Goal: Information Seeking & Learning: Understand process/instructions

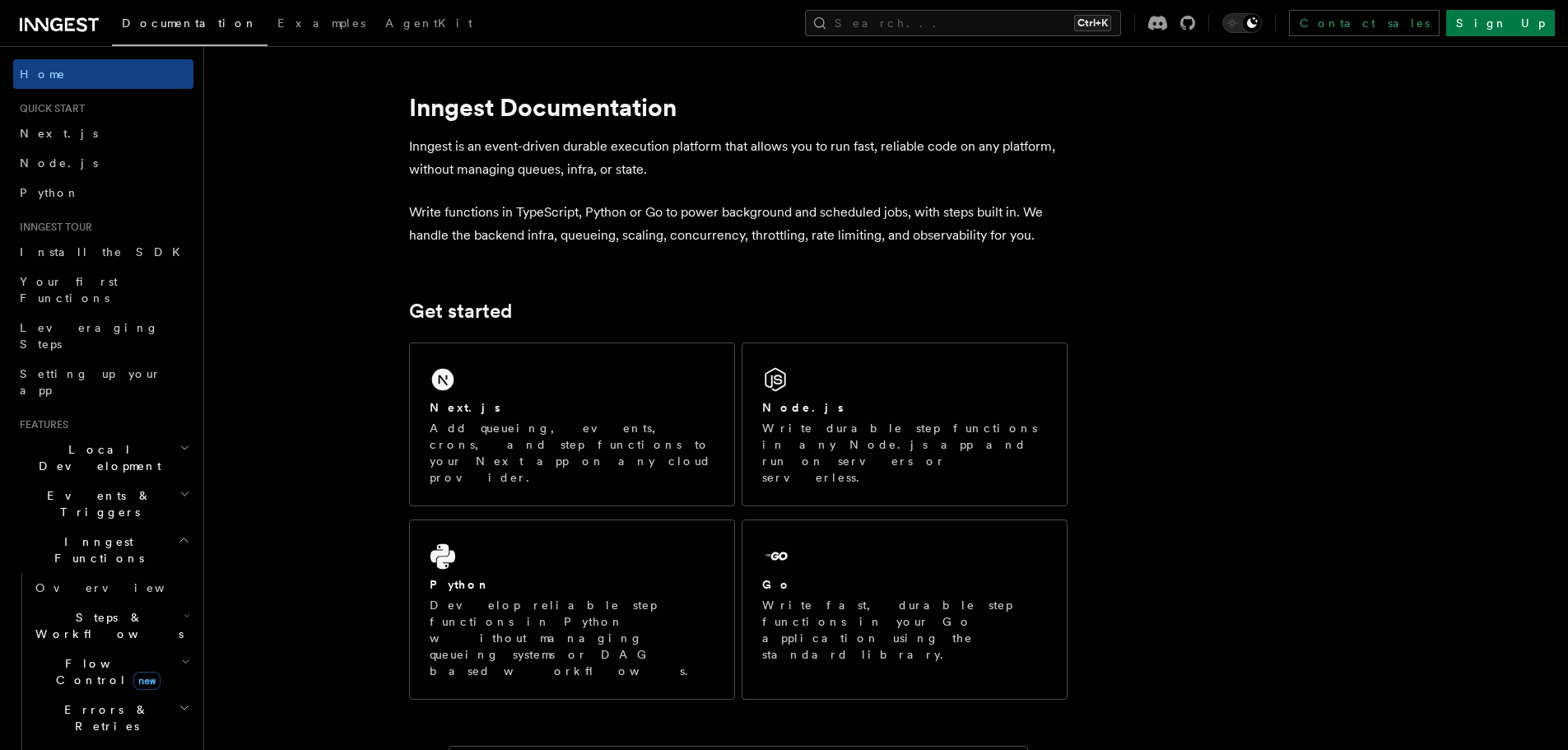
click at [655, 434] on p "Add queueing, events, crons, and step functions to your Next app on any cloud p…" at bounding box center [572, 452] width 285 height 65
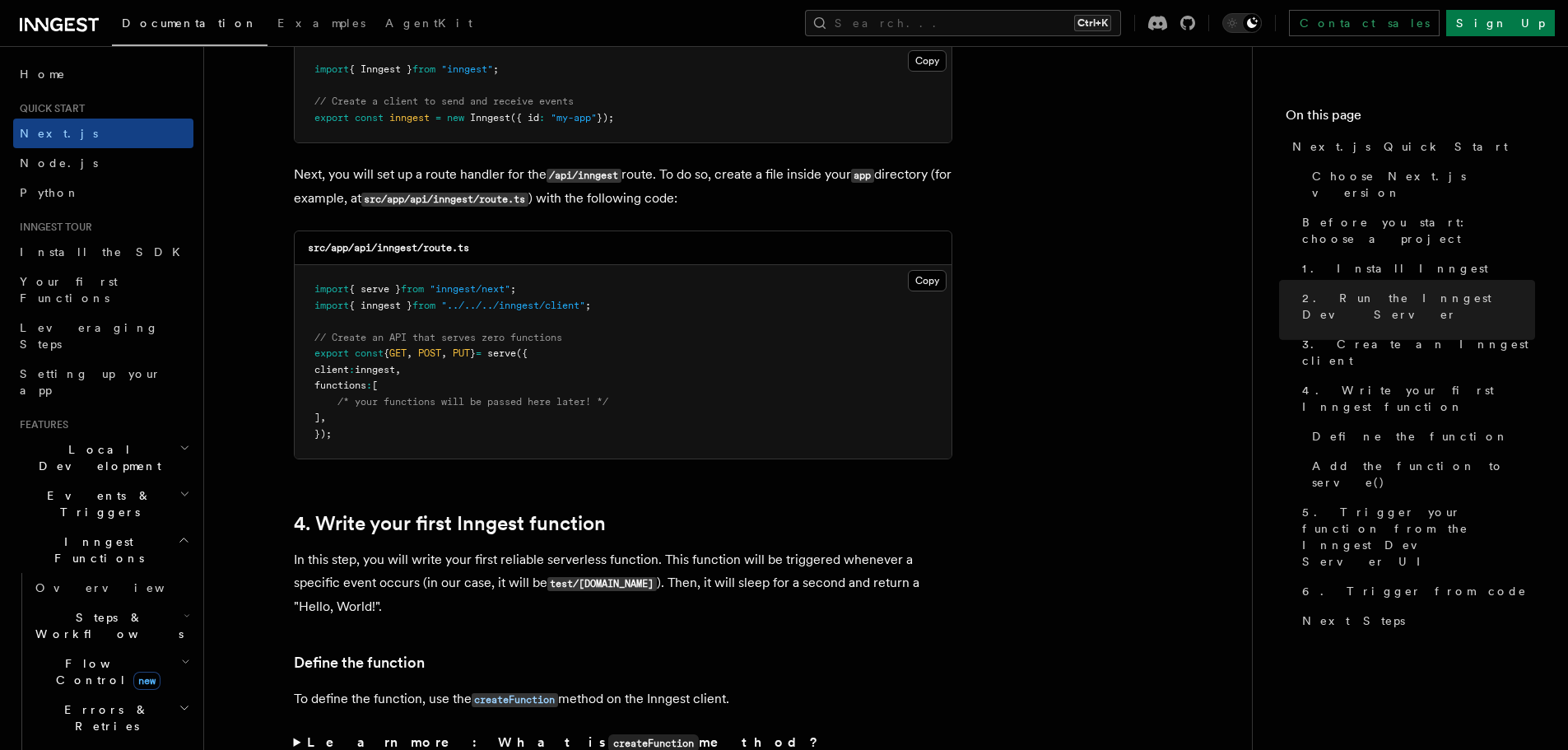
scroll to position [2314, 0]
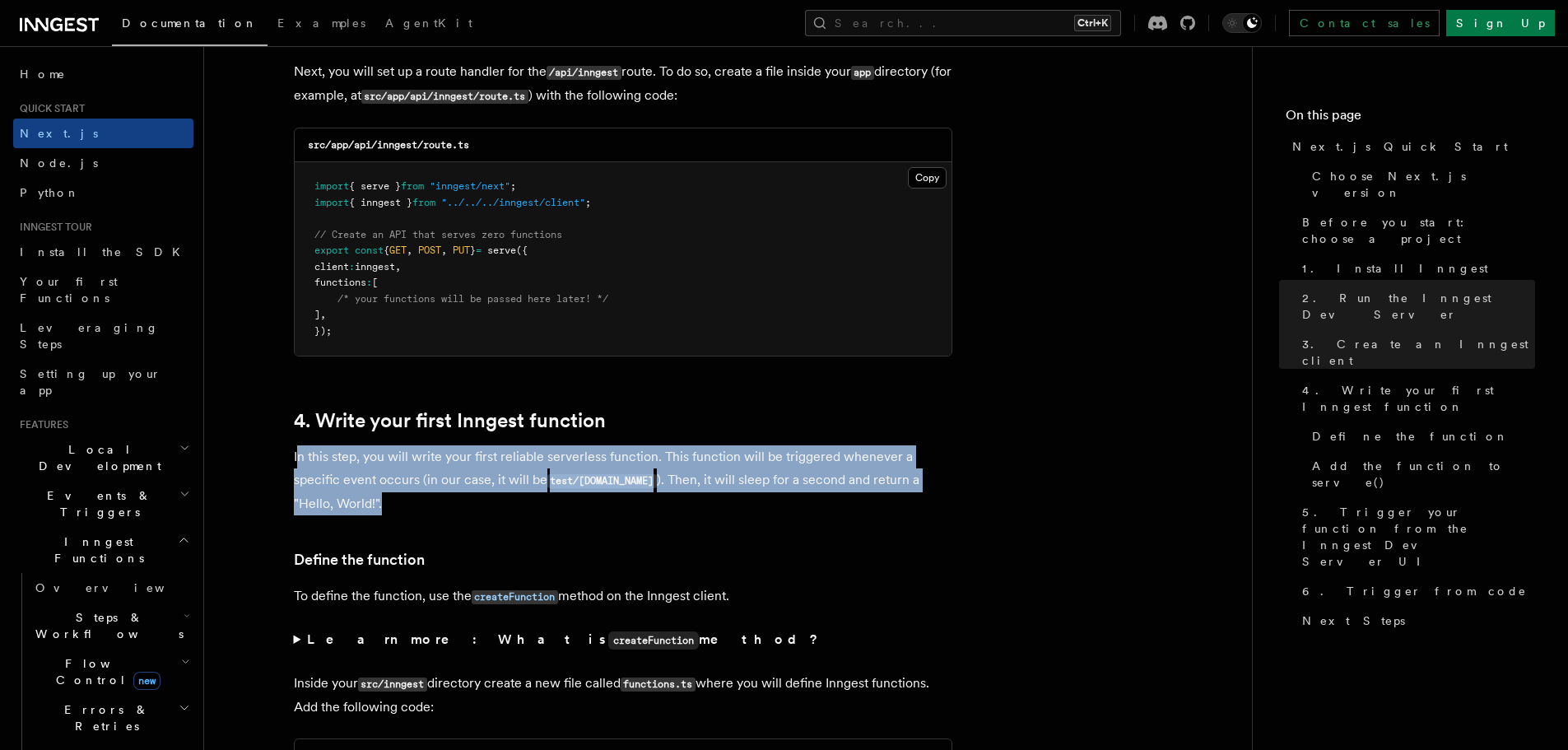
drag, startPoint x: 299, startPoint y: 456, endPoint x: 406, endPoint y: 509, distance: 119.4
click at [406, 509] on p "In this step, you will write your first reliable serverless function. This func…" at bounding box center [623, 480] width 658 height 70
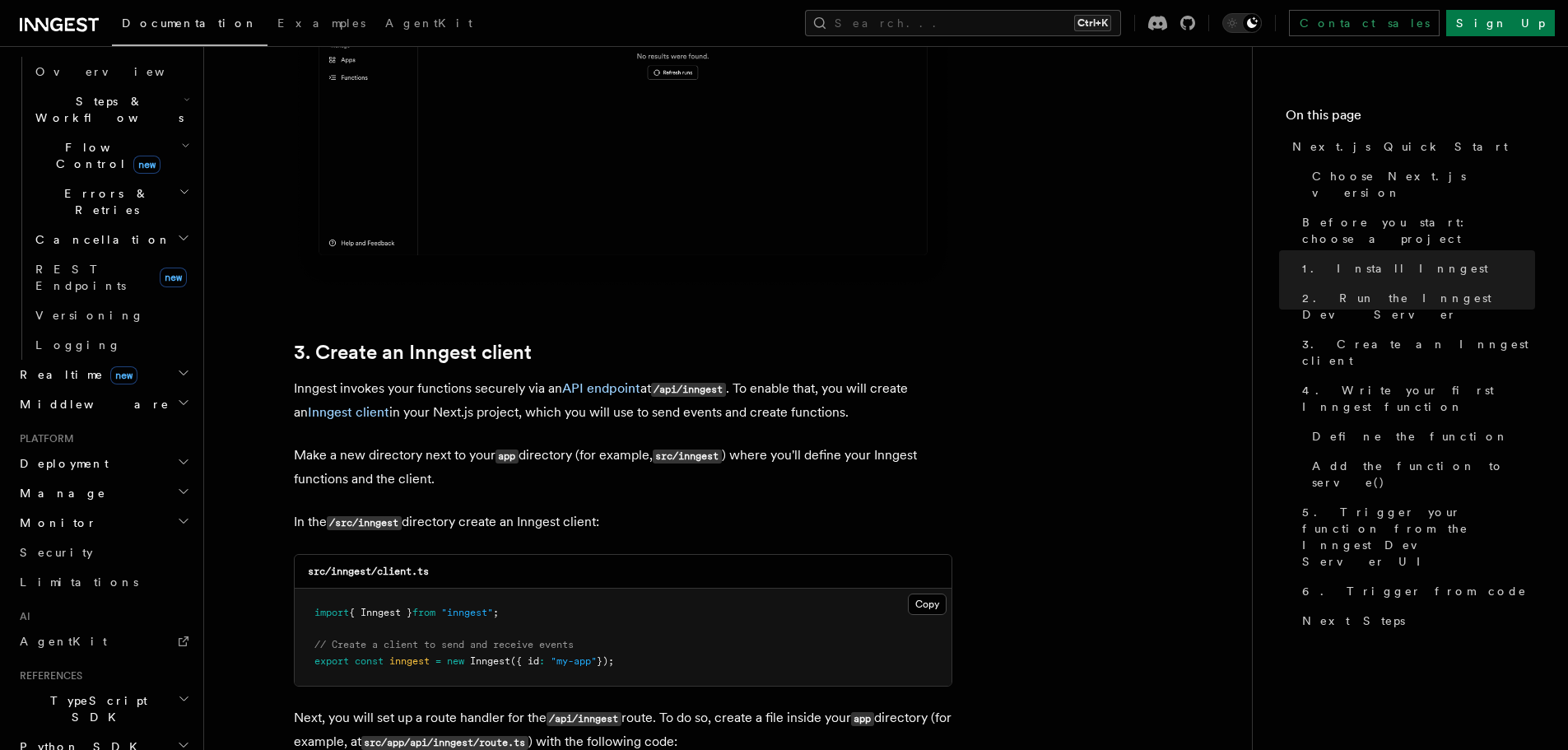
scroll to position [1847, 0]
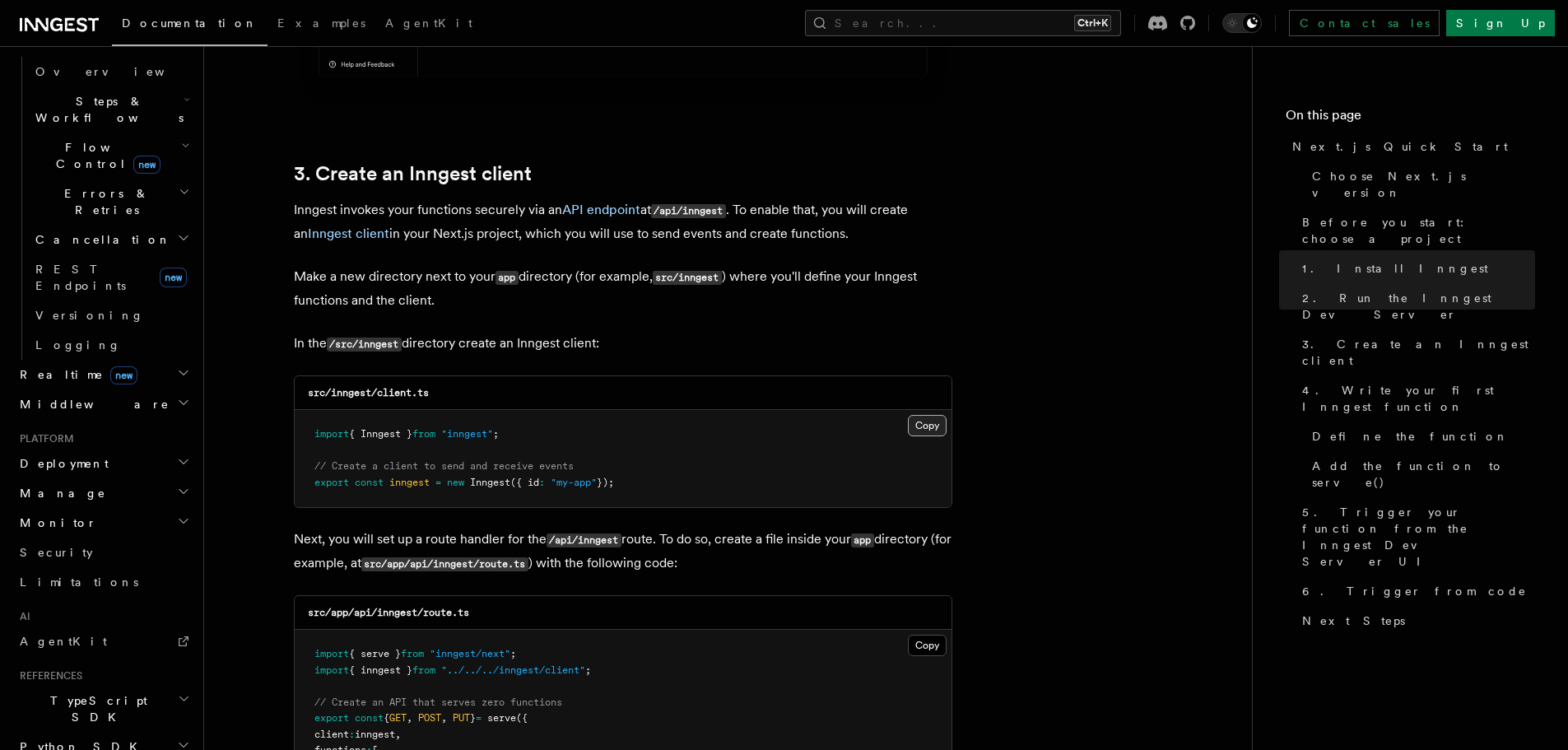
click at [921, 426] on button "Copy Copied" at bounding box center [927, 425] width 39 height 22
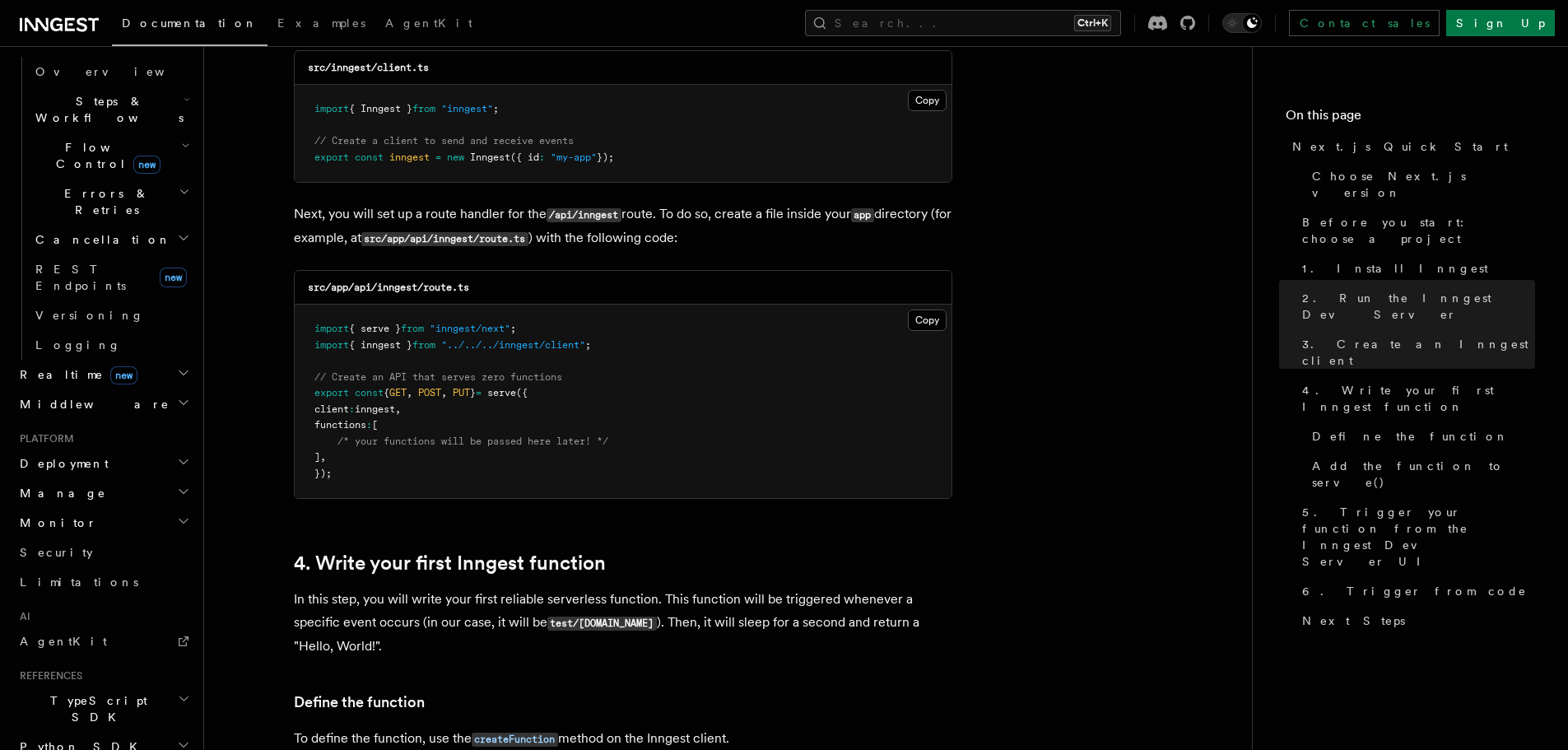
scroll to position [2110, 0]
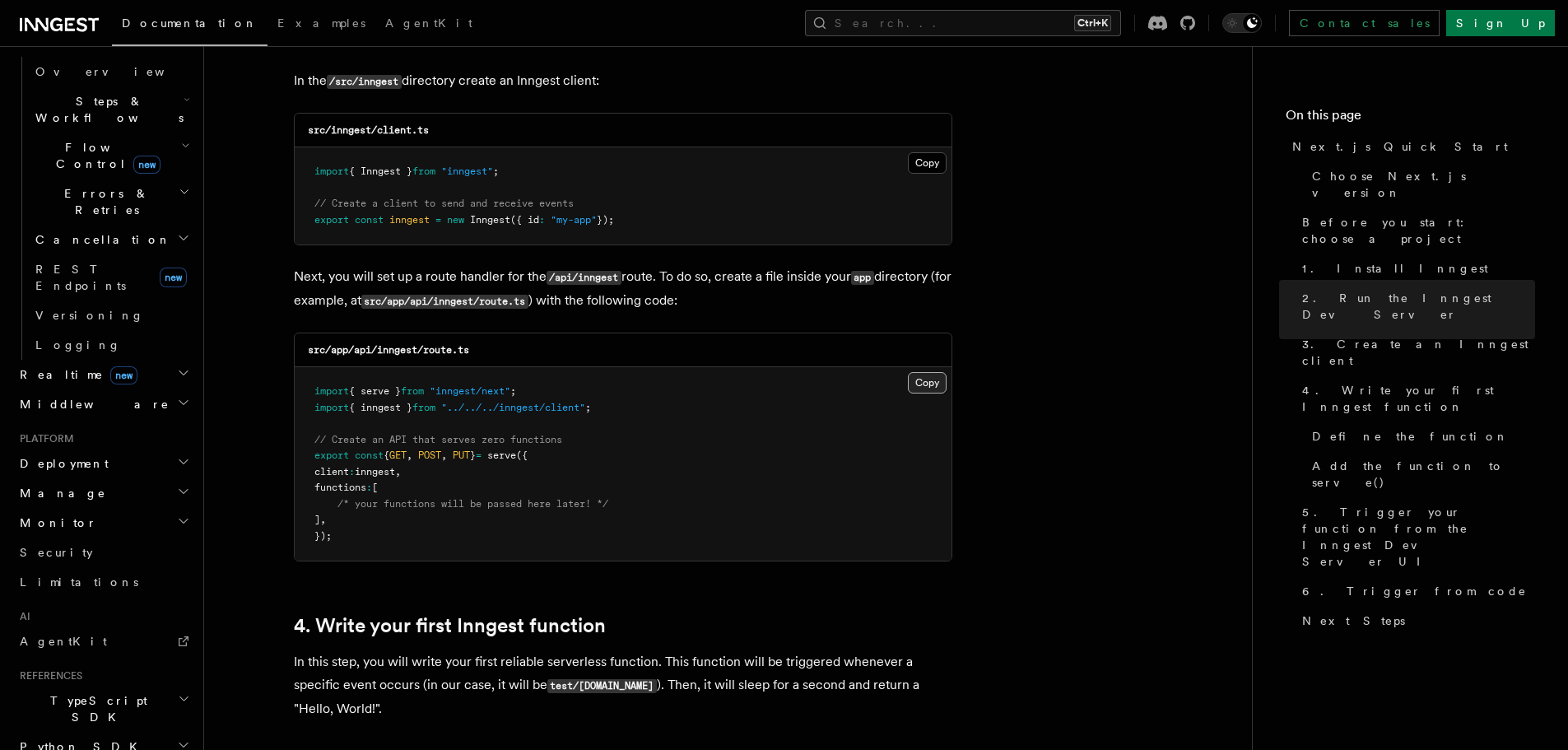
click at [930, 384] on button "Copy Copied" at bounding box center [927, 382] width 39 height 22
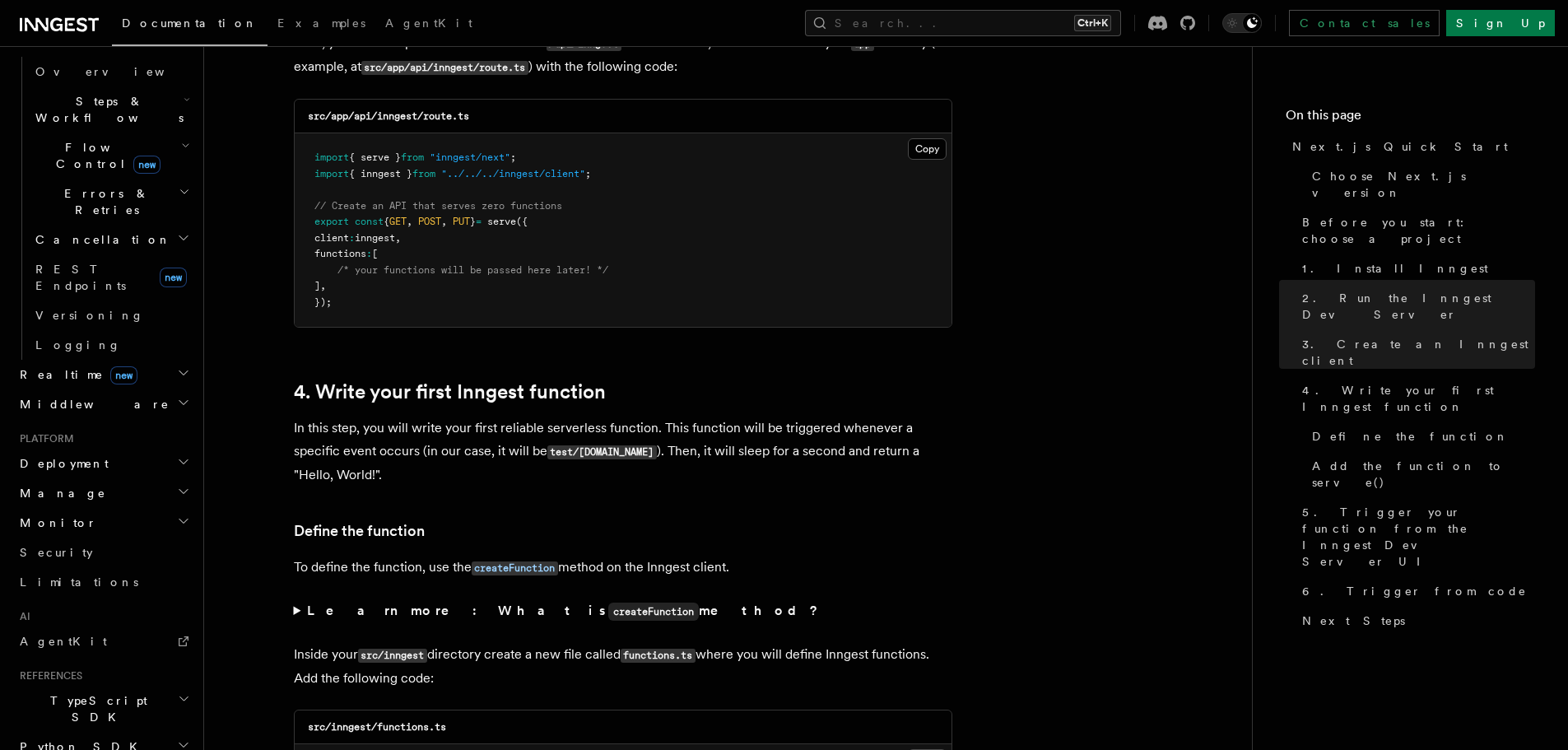
scroll to position [2344, 0]
drag, startPoint x: 554, startPoint y: 449, endPoint x: 641, endPoint y: 451, distance: 87.0
click at [641, 451] on code "test/[DOMAIN_NAME]" at bounding box center [601, 451] width 109 height 14
drag, startPoint x: 685, startPoint y: 451, endPoint x: 960, endPoint y: 481, distance: 276.6
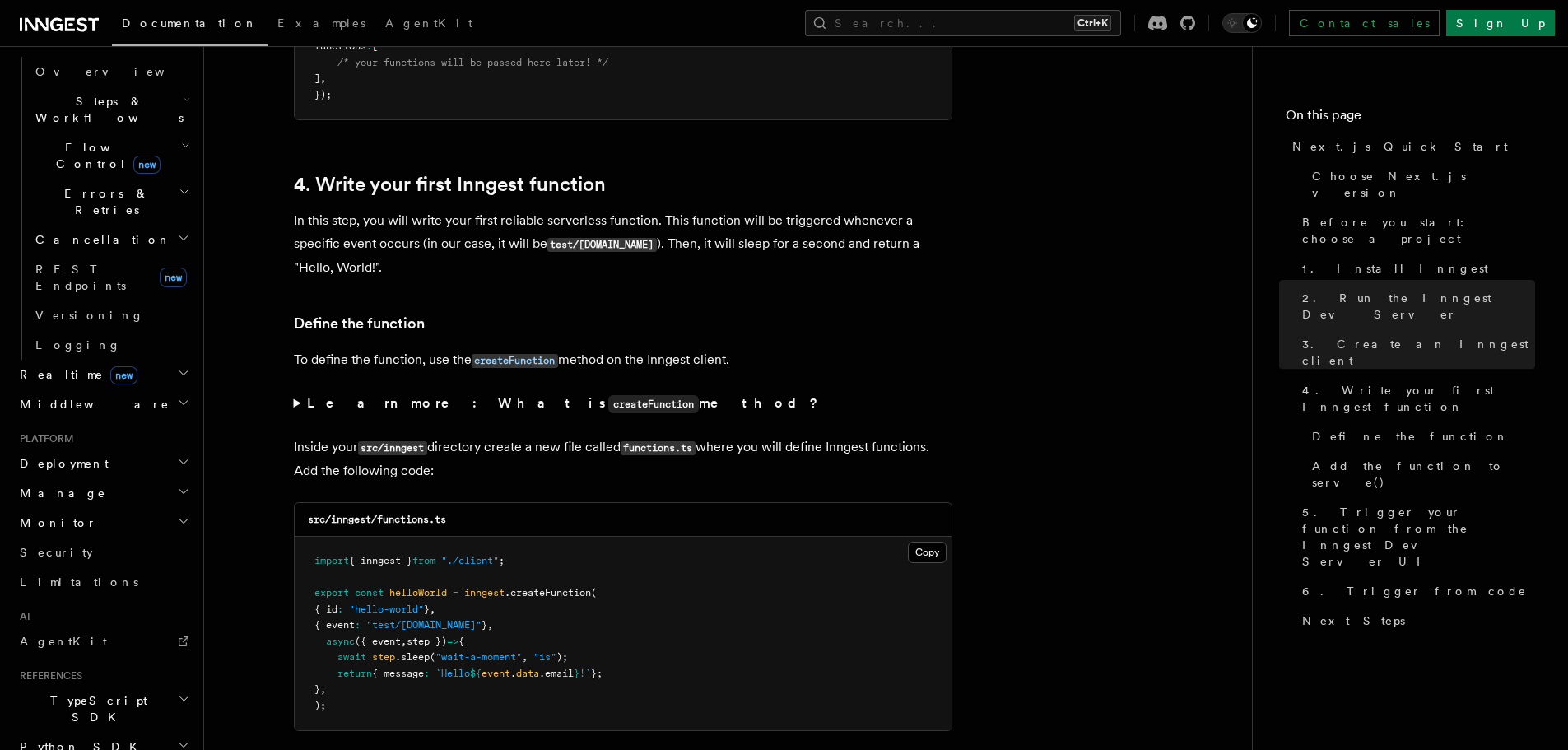
scroll to position [2731, 0]
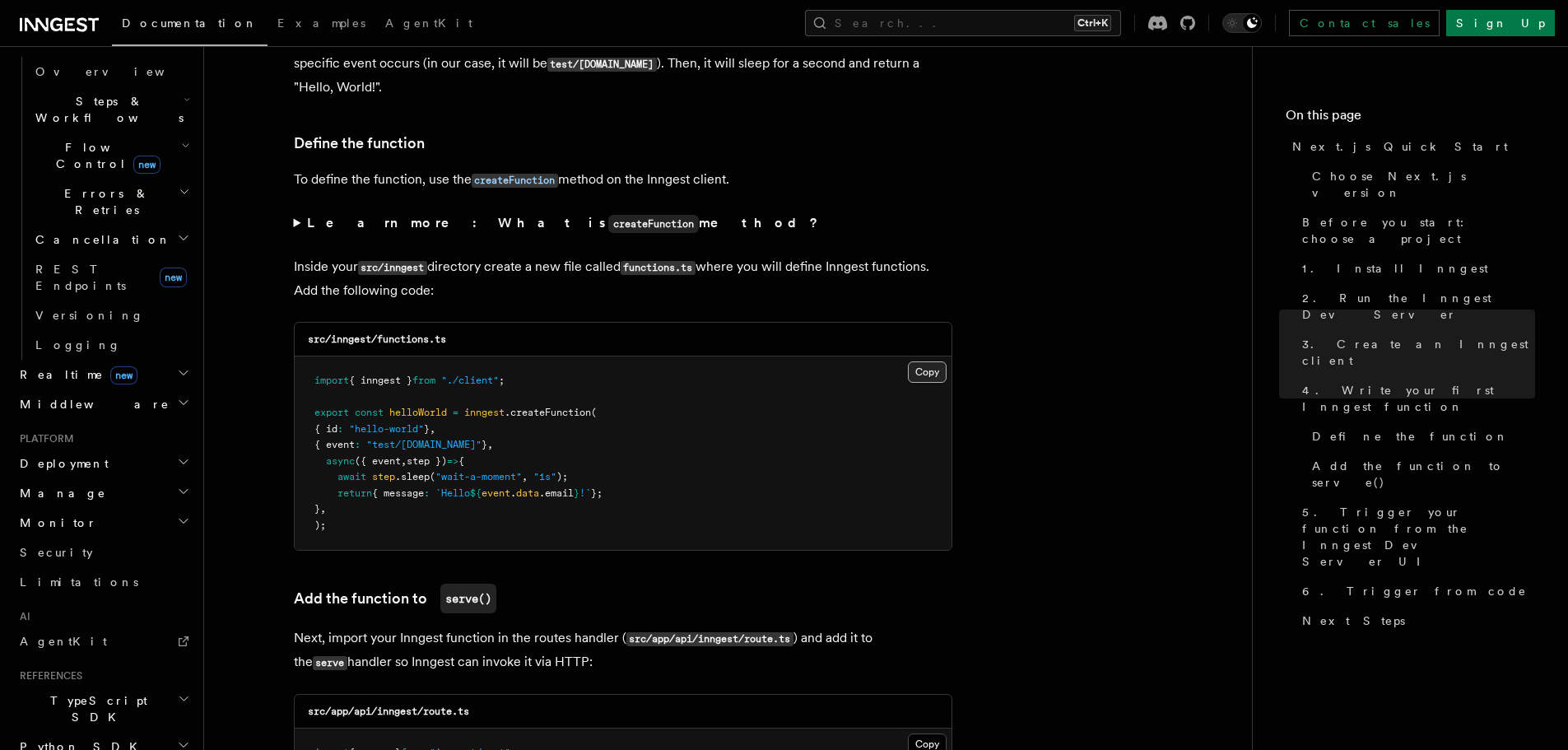
click at [929, 380] on button "Copy Copied" at bounding box center [927, 372] width 39 height 22
